Goal: Transaction & Acquisition: Purchase product/service

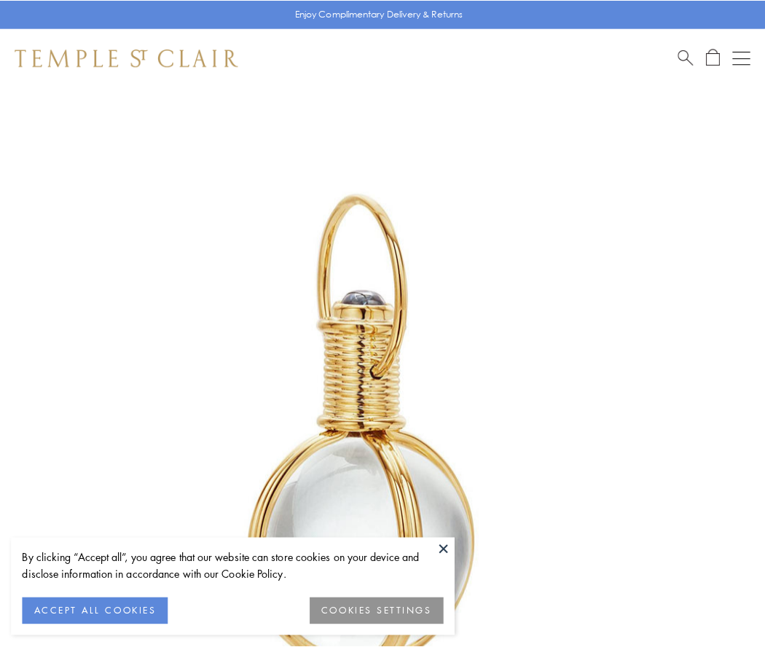
scroll to position [380, 0]
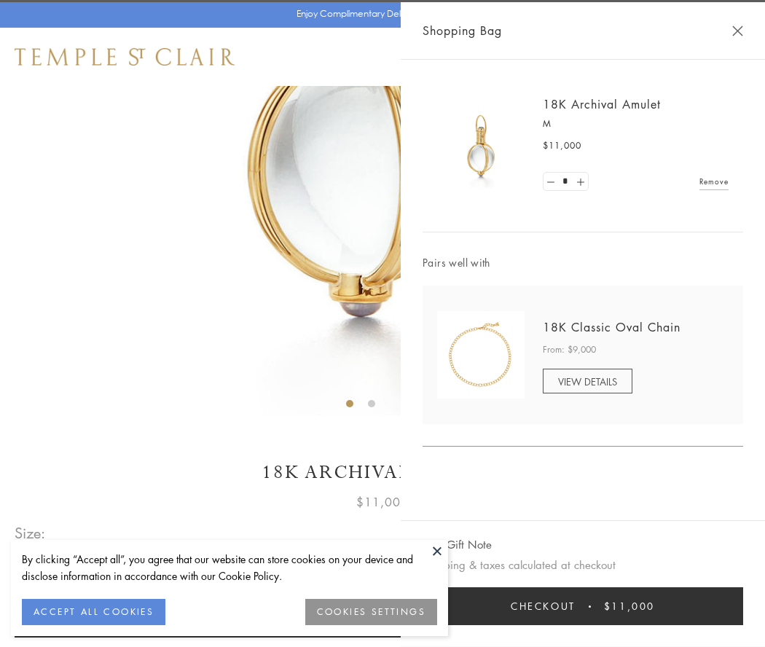
click at [583, 606] on button "Checkout $11,000" at bounding box center [582, 606] width 321 height 38
